Goal: Ask a question

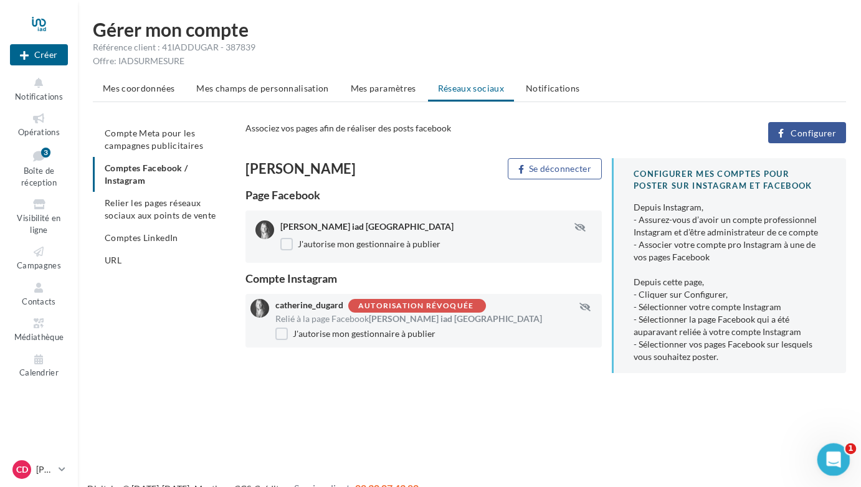
click at [843, 450] on div "Ouvrir le Messenger Intercom" at bounding box center [831, 458] width 41 height 41
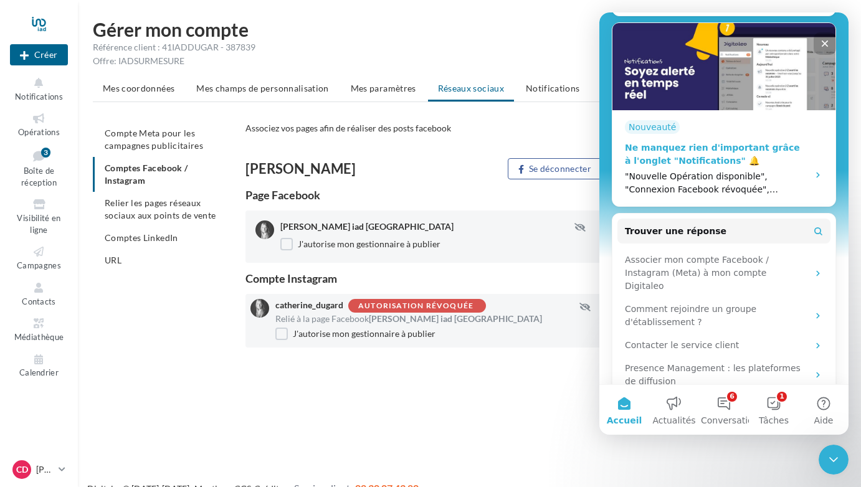
scroll to position [312, 0]
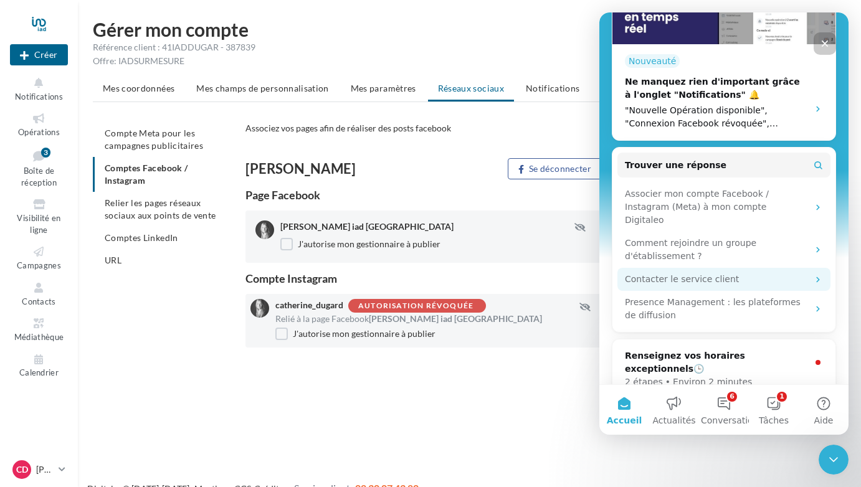
click at [660, 273] on div "Contacter le service client" at bounding box center [716, 279] width 183 height 13
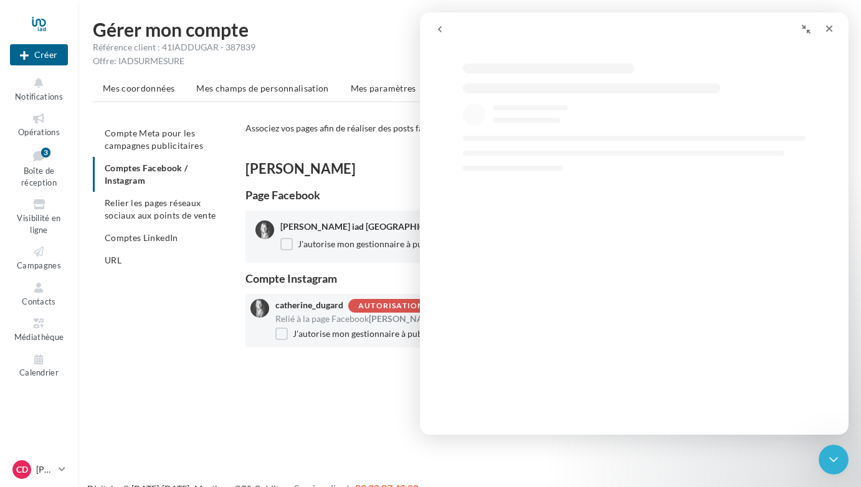
select select "**"
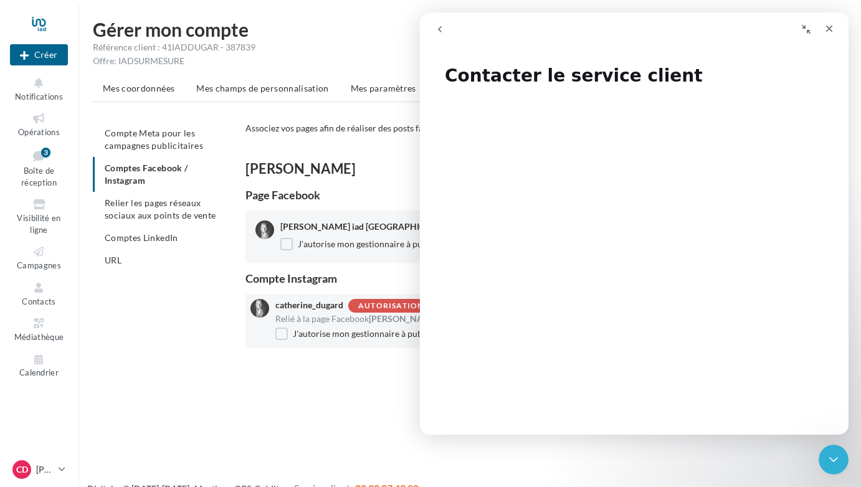
click at [440, 27] on icon "go back" at bounding box center [440, 29] width 4 height 6
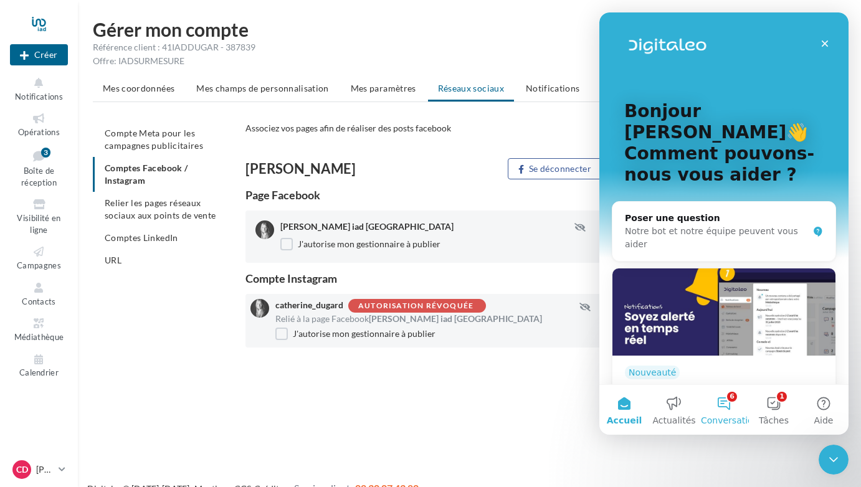
click at [725, 409] on button "6 Conversations" at bounding box center [724, 410] width 50 height 50
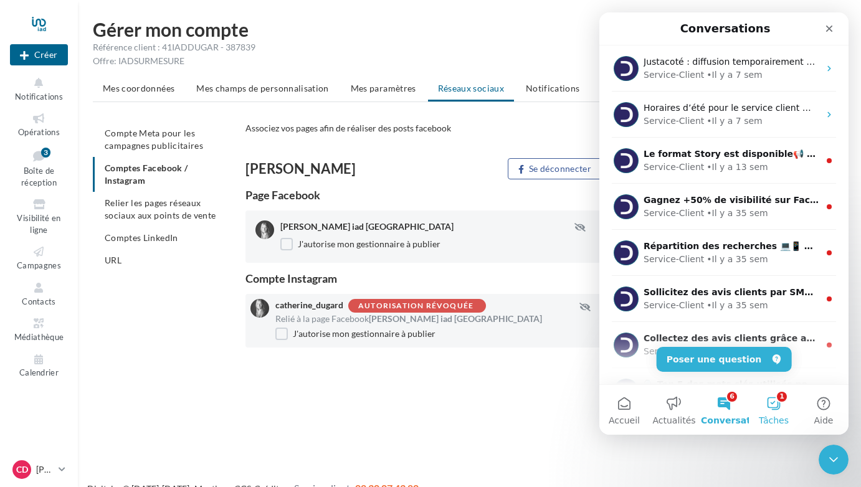
click at [784, 400] on button "1 Tâches" at bounding box center [774, 410] width 50 height 50
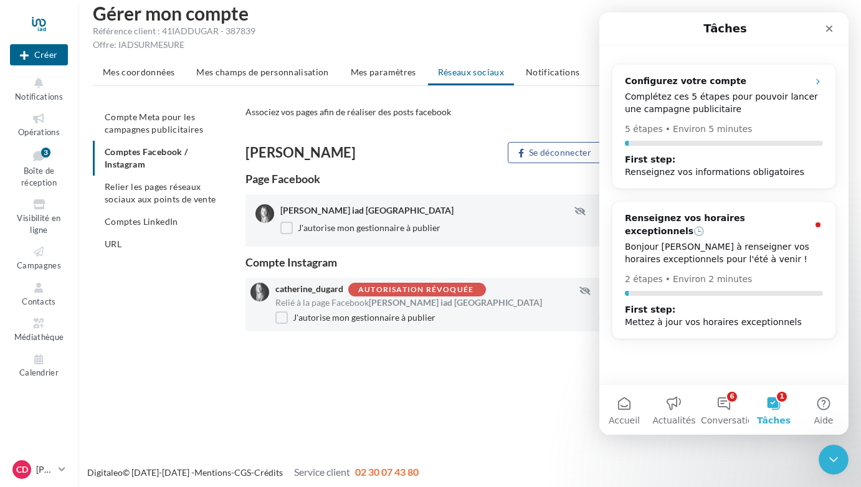
scroll to position [20, 0]
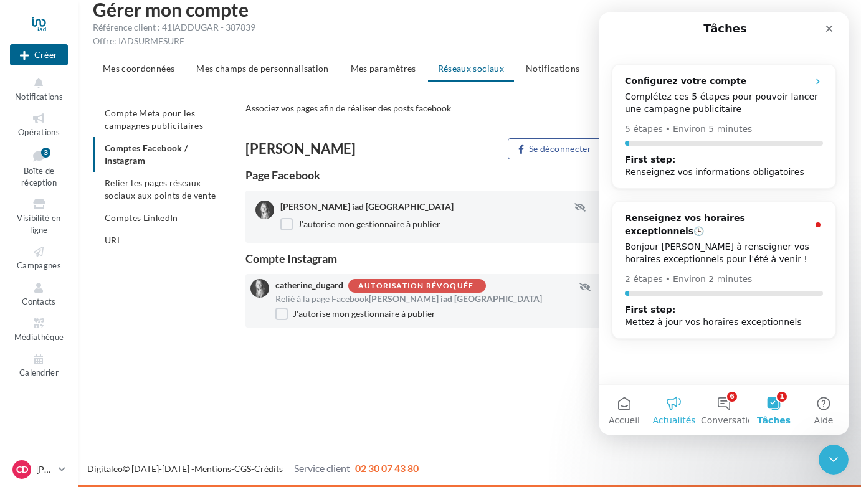
click at [666, 404] on button "Actualités" at bounding box center [674, 410] width 50 height 50
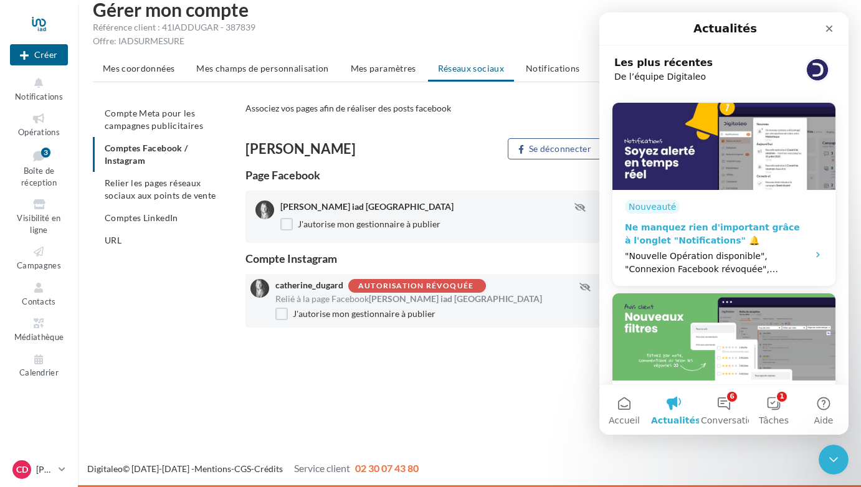
click at [706, 269] on div ""Nouvelle Opération disponible", "Connexion Facebook révoquée", "Campagne à val…" at bounding box center [713, 263] width 176 height 26
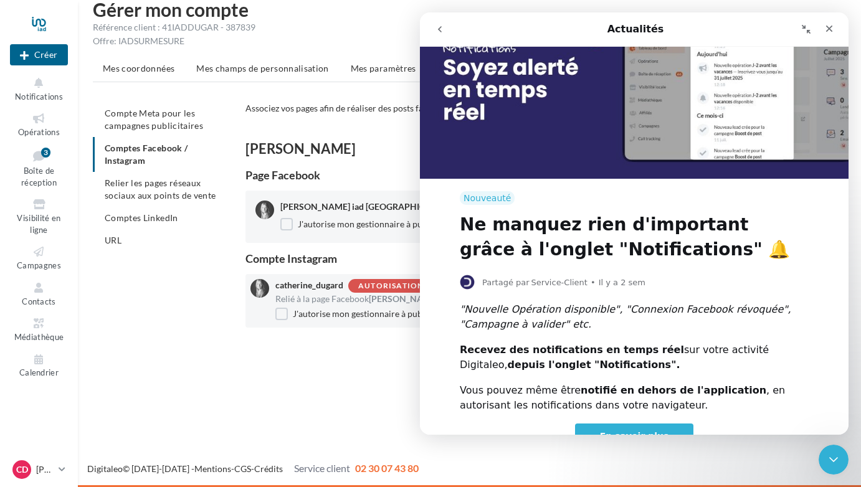
scroll to position [142, 0]
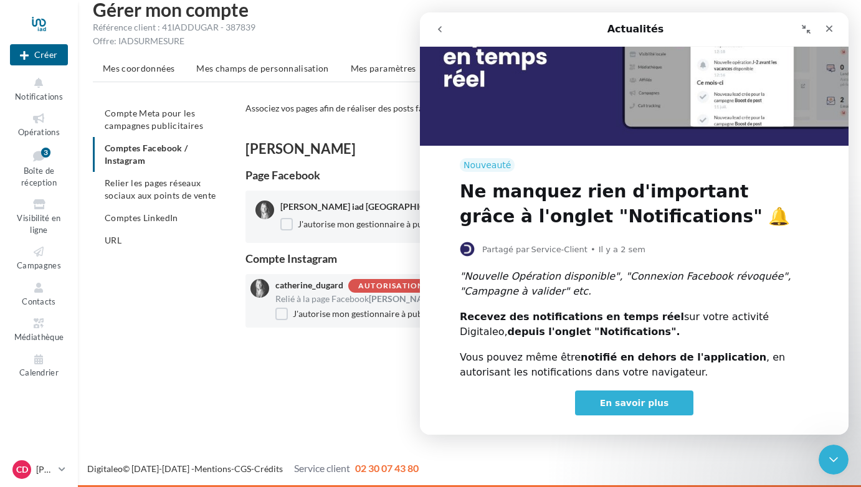
click at [629, 398] on span "En savoir plus" at bounding box center [634, 403] width 69 height 10
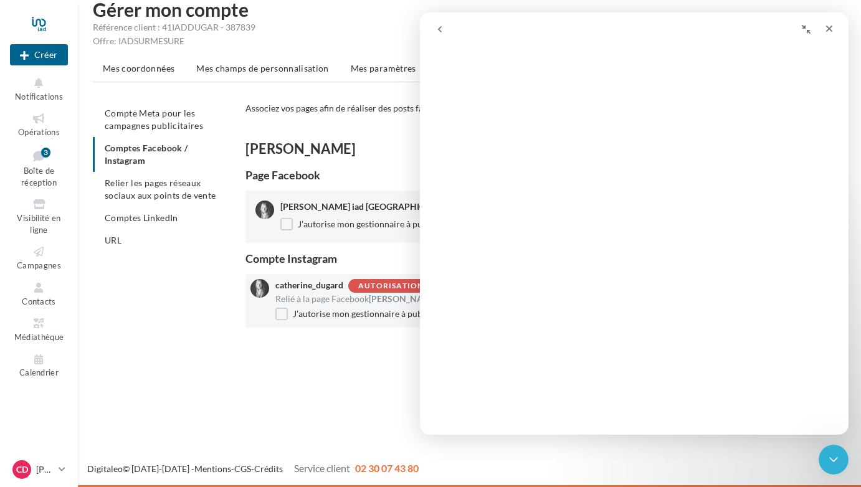
scroll to position [0, 0]
select select "**"
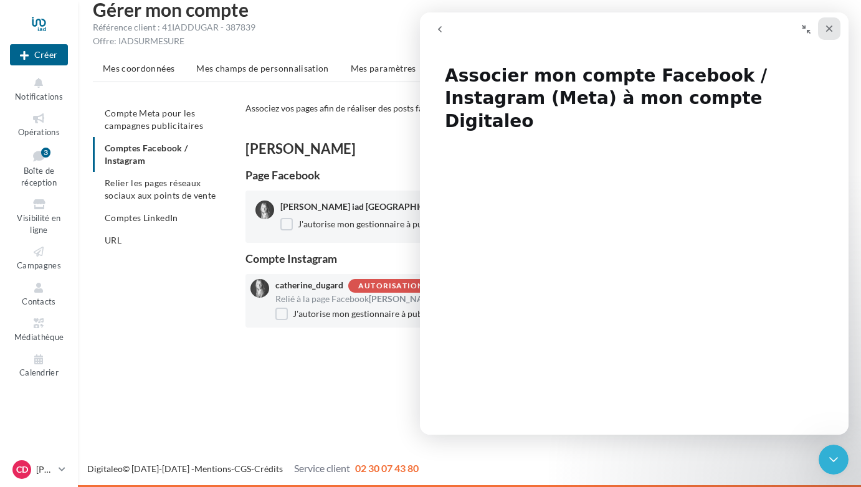
click at [831, 27] on icon "Fermer" at bounding box center [829, 29] width 7 height 7
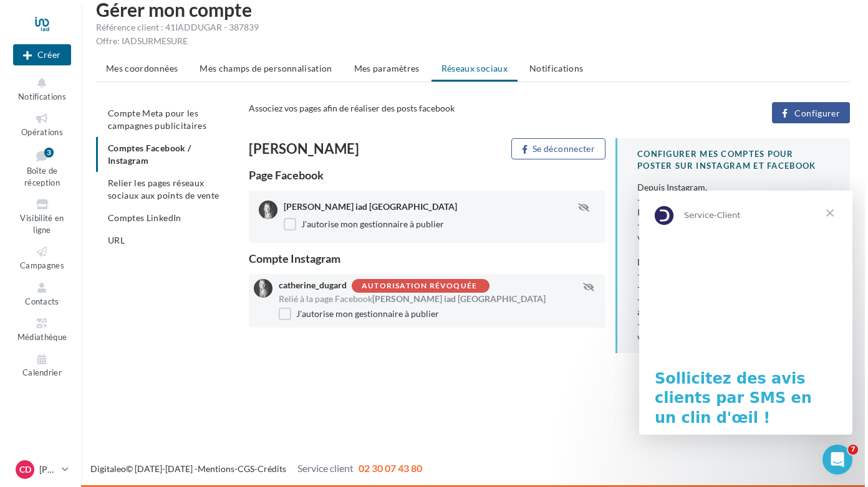
scroll to position [0, 0]
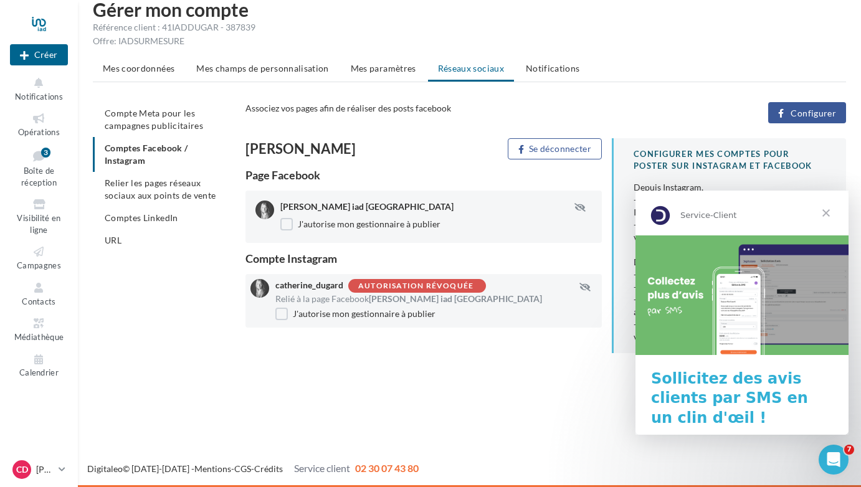
select select "**"
click at [824, 208] on span "Fermer" at bounding box center [826, 213] width 45 height 45
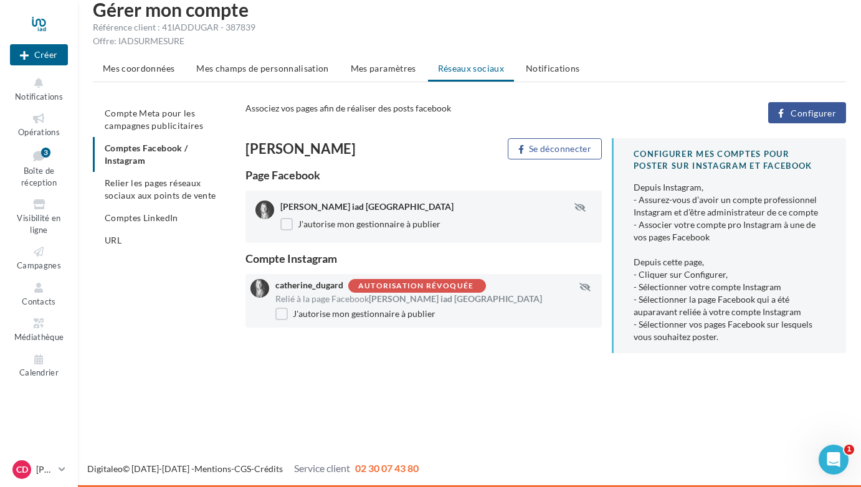
click at [819, 109] on span "Configurer" at bounding box center [813, 113] width 45 height 10
